Goal: Find contact information: Find contact information

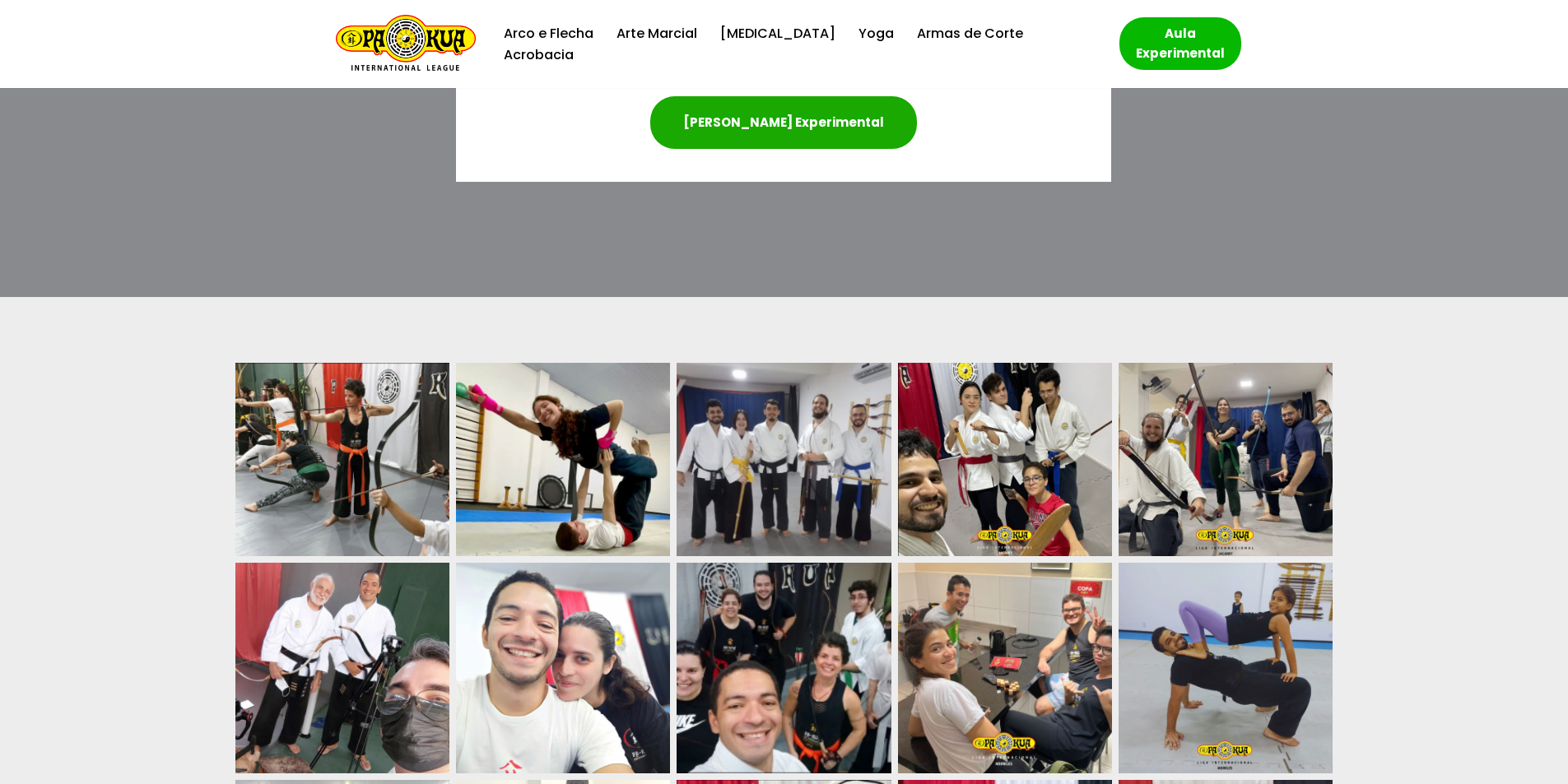
scroll to position [4938, 0]
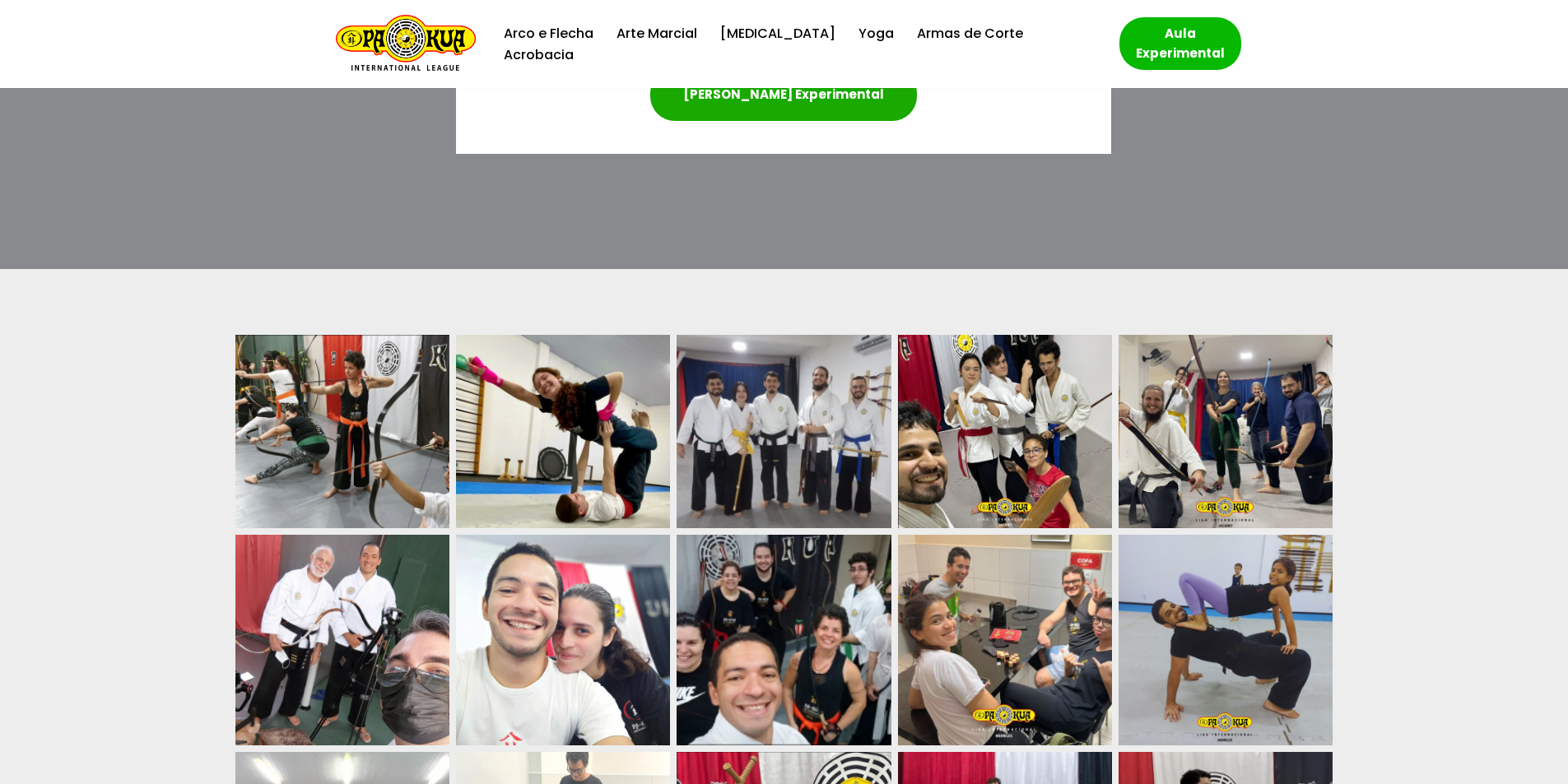
click at [382, 392] on img at bounding box center [341, 432] width 214 height 193
click at [377, 388] on img at bounding box center [341, 432] width 214 height 193
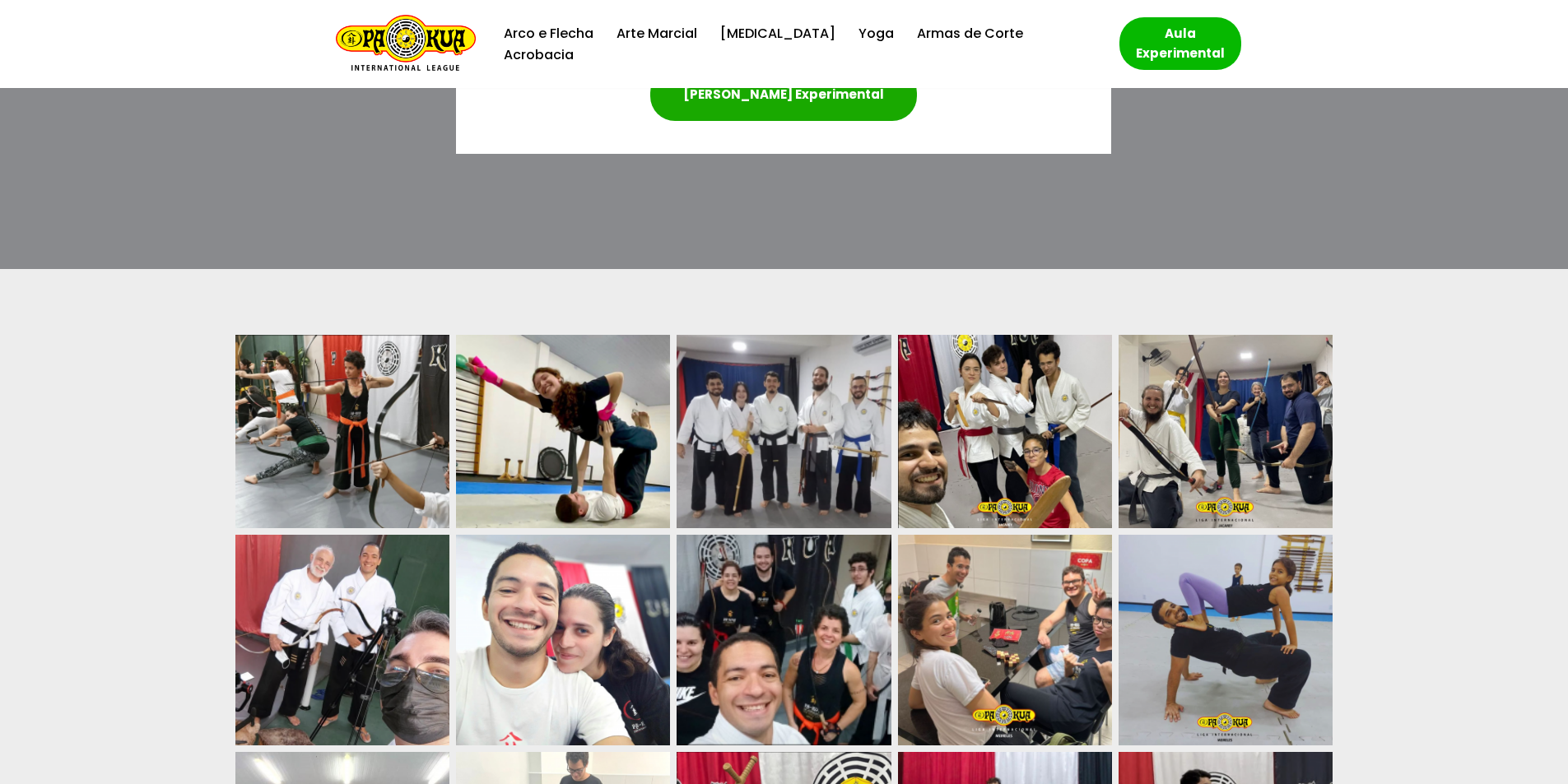
click at [377, 388] on img at bounding box center [341, 432] width 214 height 193
click at [1305, 335] on img at bounding box center [1225, 432] width 214 height 193
click at [1302, 335] on img at bounding box center [1225, 432] width 214 height 193
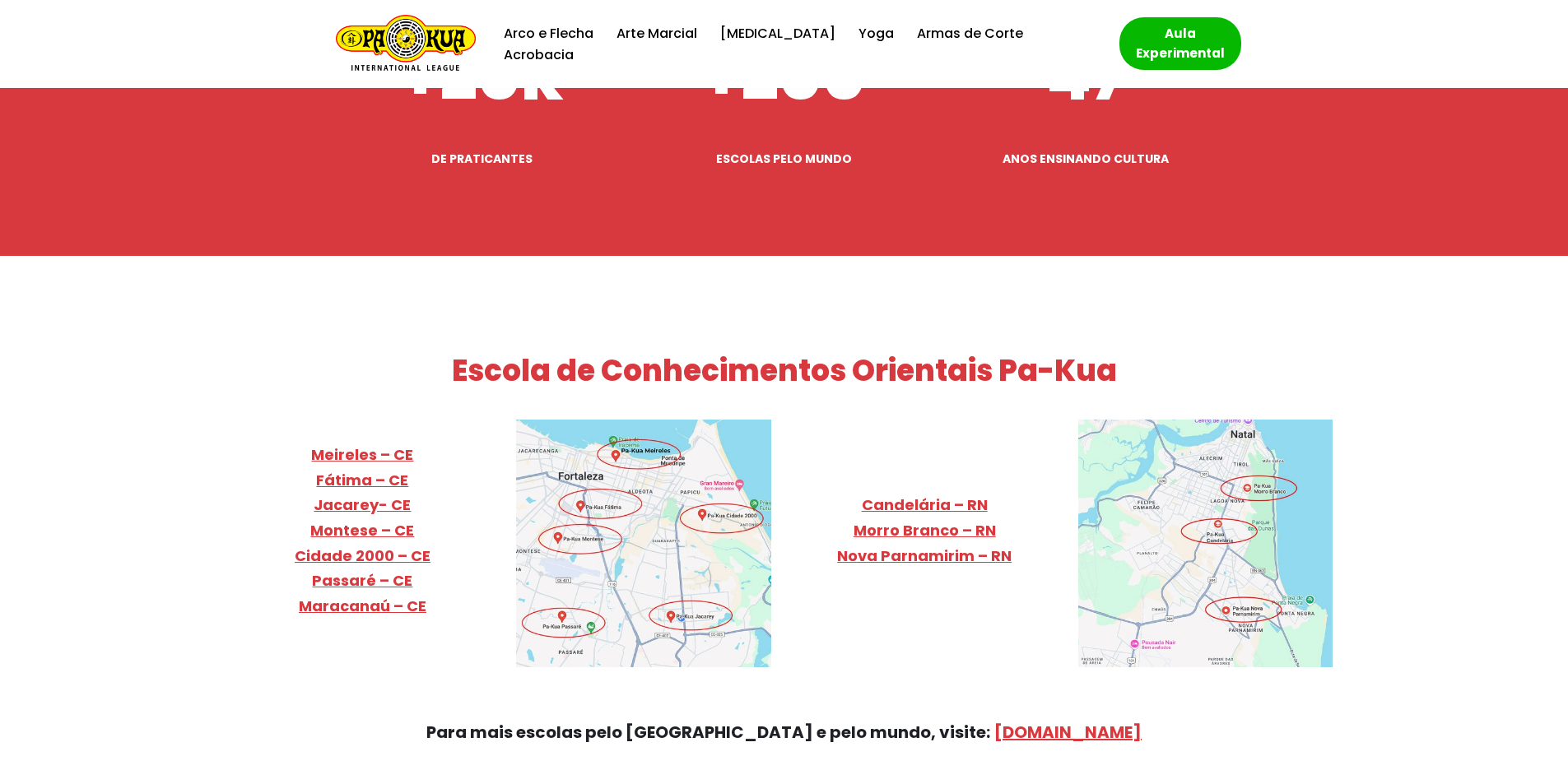
scroll to position [6502, 0]
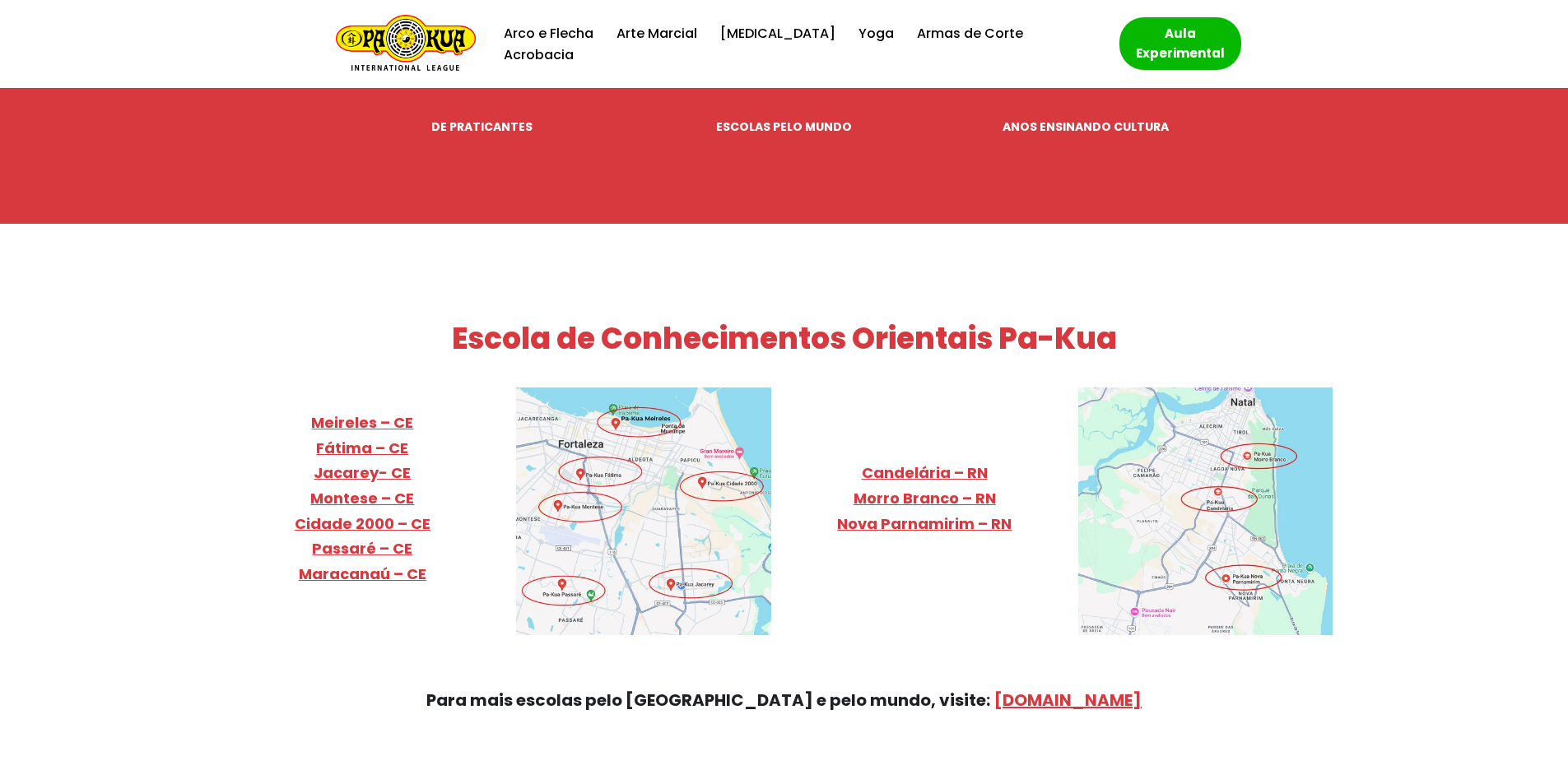
click at [113, 328] on div "Escola de Conhecimentos Orientais Pa-Kua Meireles – CE Fátima – CE Jacarey- [GE…" at bounding box center [784, 517] width 1555 height 444
click at [356, 412] on link "Meireles – CE Fátima – CE Jacarey- CE Montese – CE Cidade 2000 – [GEOGRAPHIC_DA…" at bounding box center [363, 485] width 136 height 147
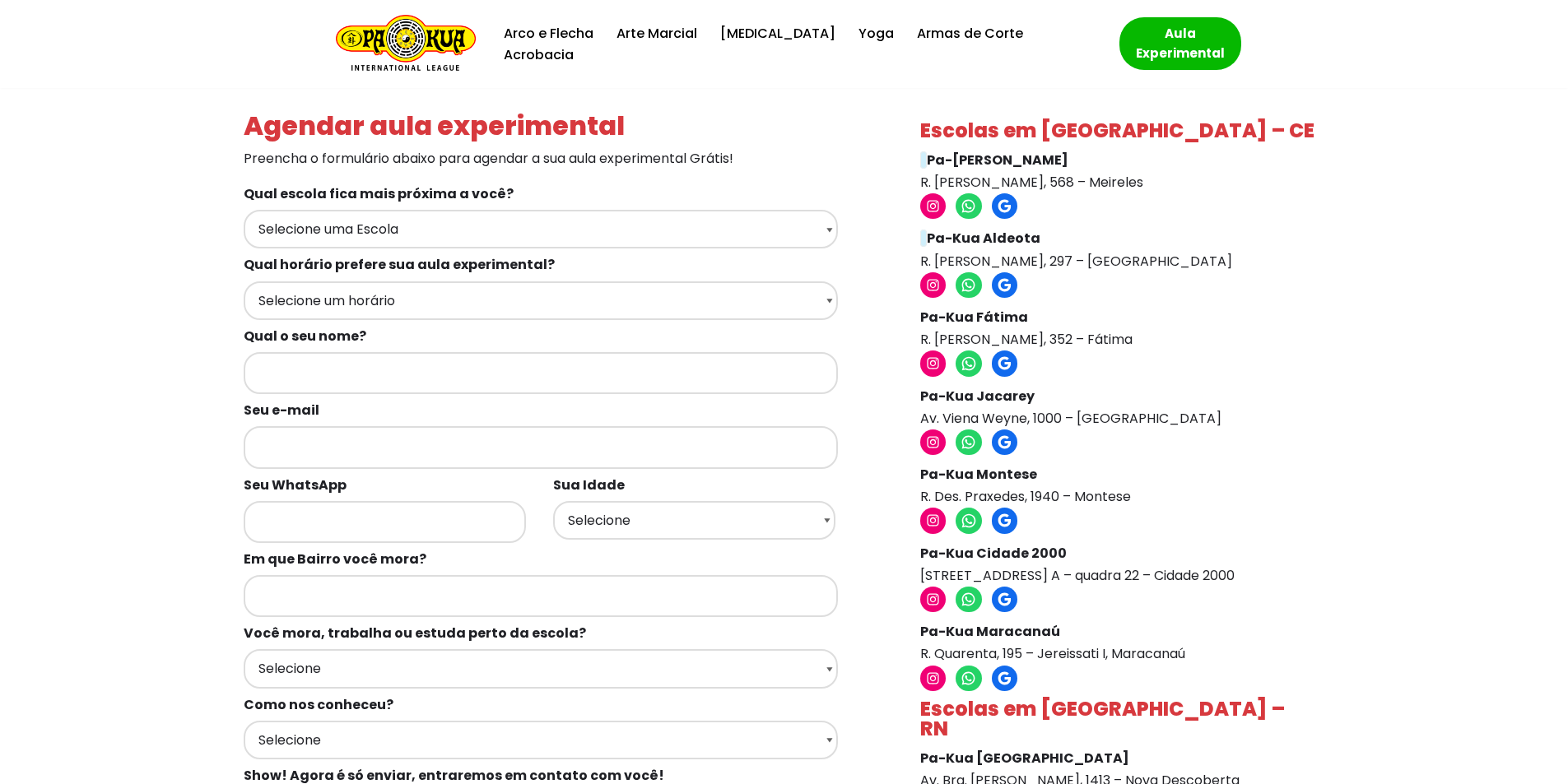
drag, startPoint x: 921, startPoint y: 347, endPoint x: 1177, endPoint y: 346, distance: 256.0
click at [1177, 346] on p "Pa-Kua Fátima R. Carolino de Aquino, 352 – Fátima" at bounding box center [1117, 328] width 396 height 45
copy p "R. Carolino de Aquino, 352 – Fátima"
